Goal: Information Seeking & Learning: Learn about a topic

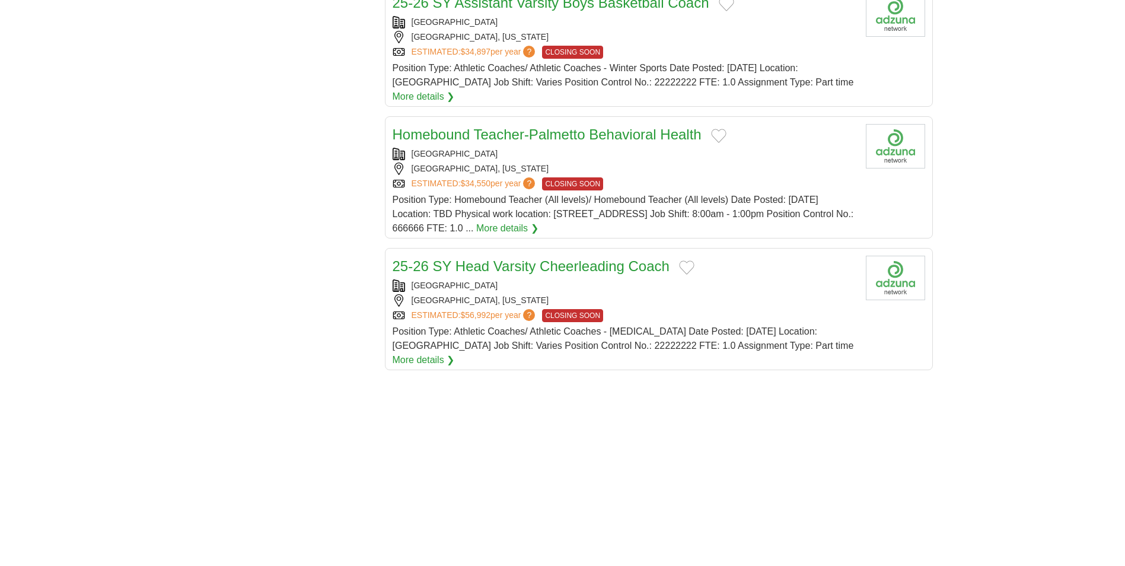
scroll to position [1322, 0]
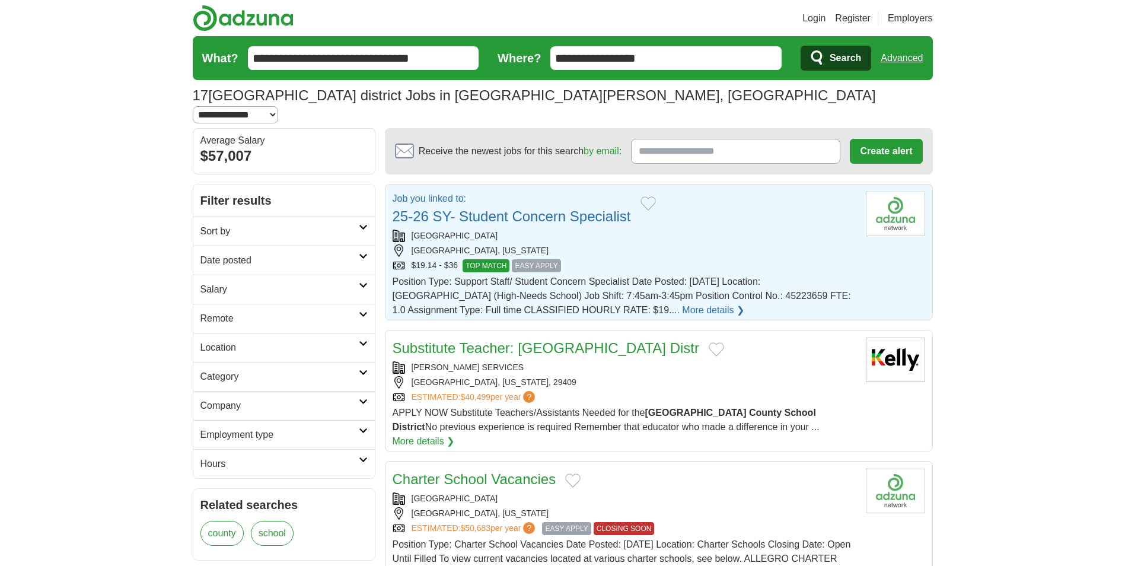
click at [908, 346] on img at bounding box center [895, 360] width 59 height 44
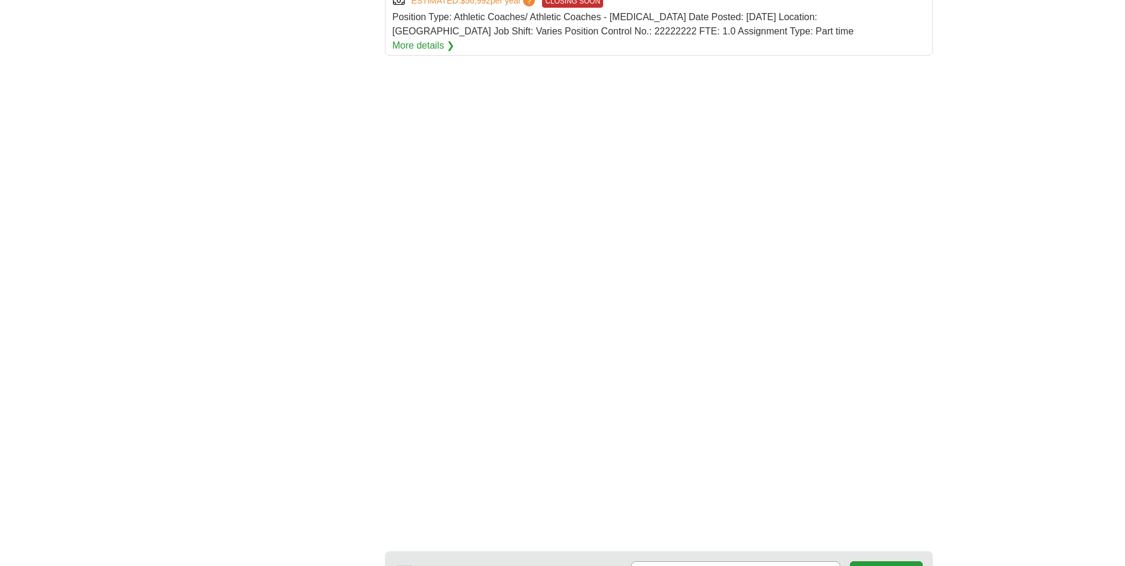
scroll to position [1563, 0]
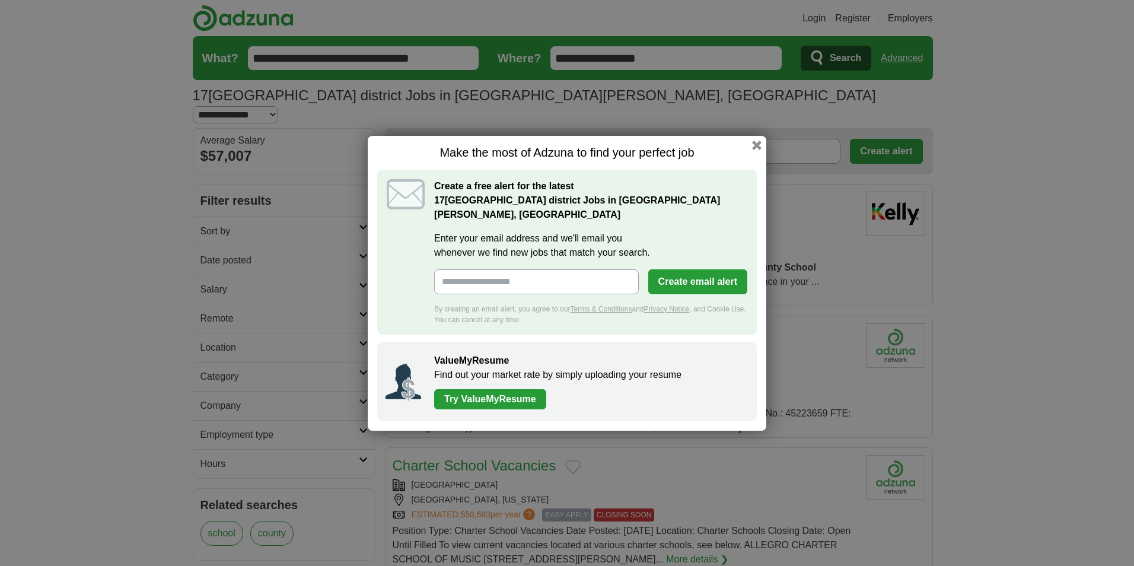
click at [758, 142] on button "button" at bounding box center [756, 145] width 9 height 9
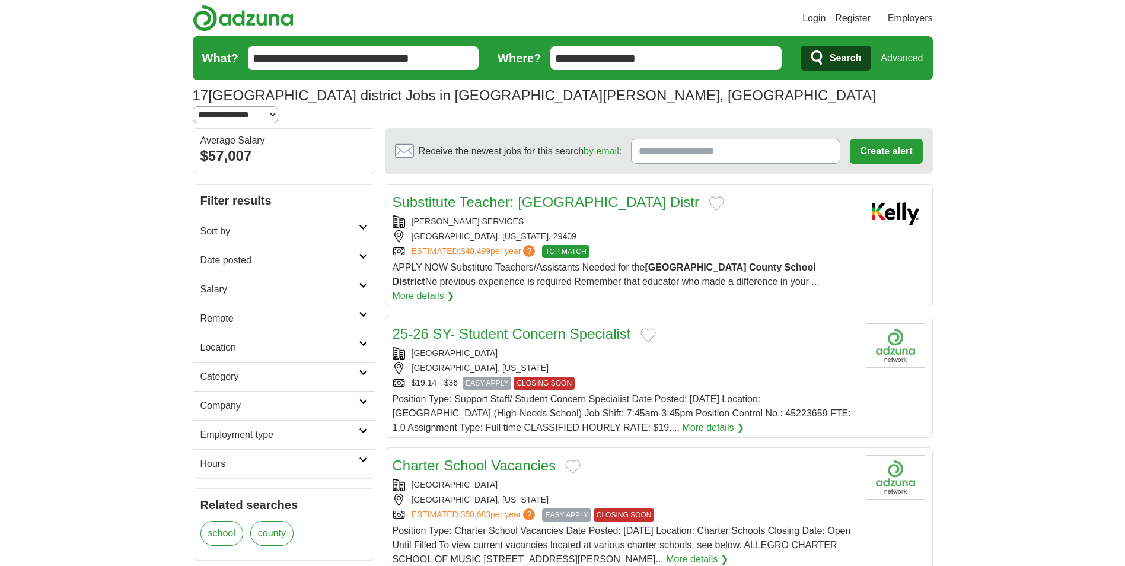
click at [891, 195] on img at bounding box center [895, 214] width 59 height 44
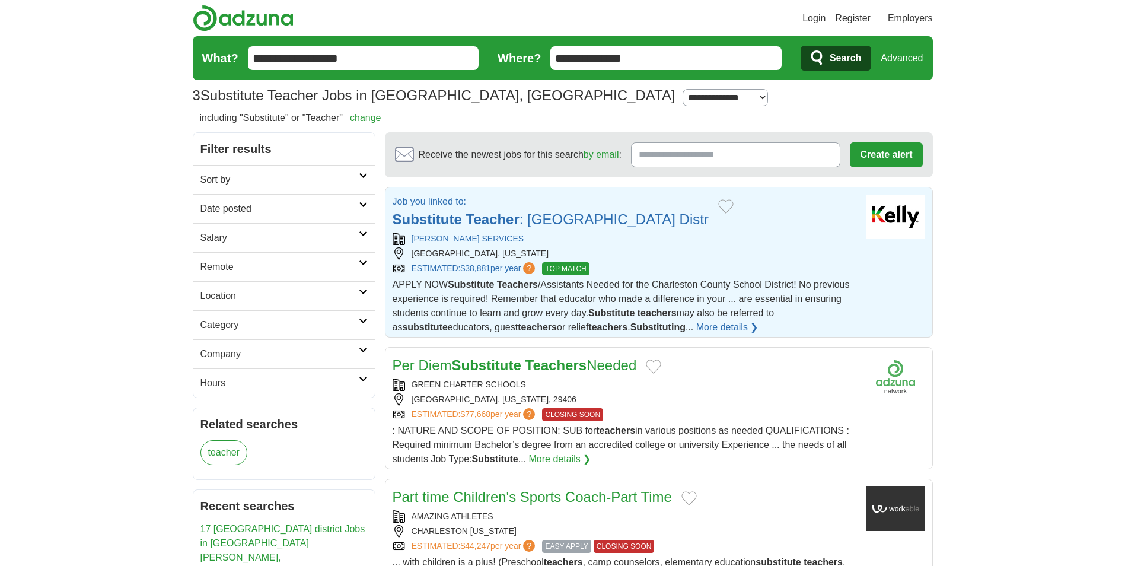
click at [905, 215] on img at bounding box center [895, 217] width 59 height 44
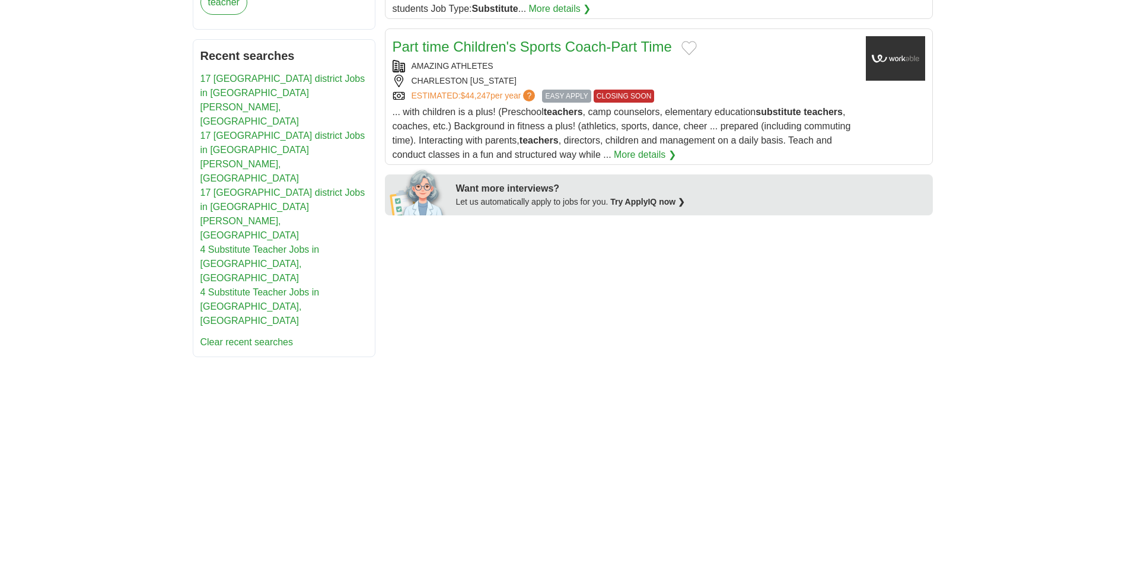
scroll to position [472, 0]
